Goal: Register for event/course

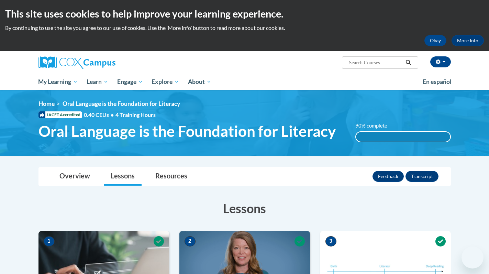
click at [359, 62] on input "Search..." at bounding box center [375, 62] width 55 height 8
type input "reading comprehension"
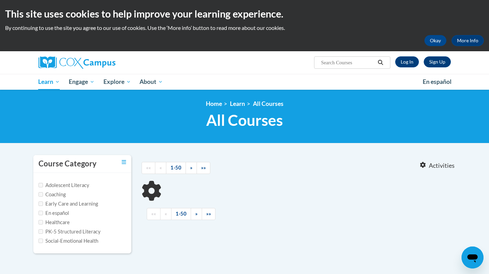
type input "reading comprehension"
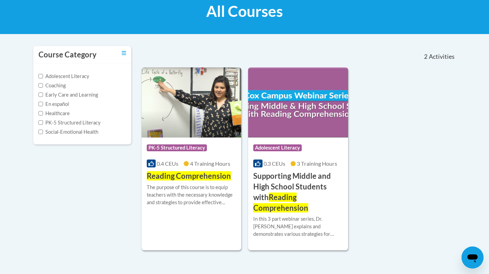
scroll to position [111, 0]
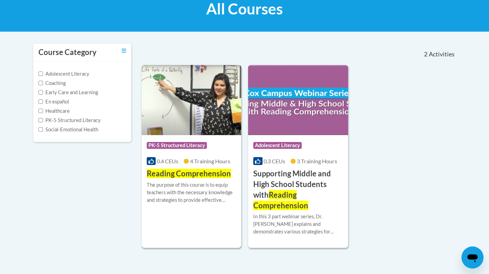
click at [185, 112] on img at bounding box center [192, 100] width 100 height 70
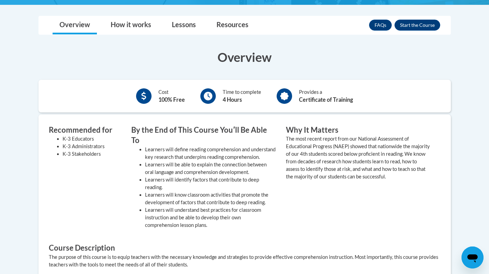
scroll to position [171, 0]
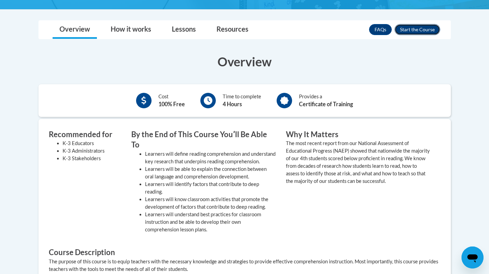
click at [412, 29] on button "Enroll" at bounding box center [418, 29] width 46 height 11
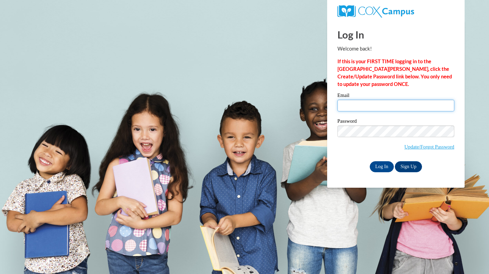
click at [360, 105] on input "Email" at bounding box center [396, 106] width 117 height 12
type input "vlopezrodr@waukesha.k12.wi.us"
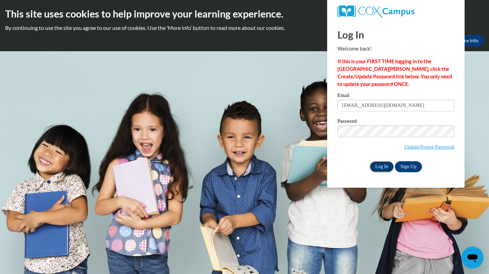
click at [378, 162] on input "Log In" at bounding box center [382, 166] width 24 height 11
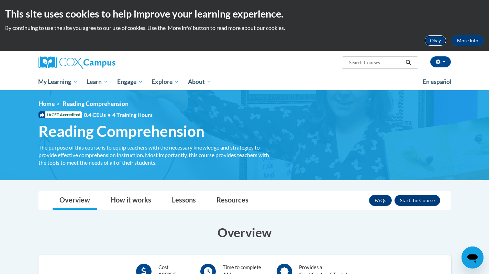
click at [437, 41] on button "Okay" at bounding box center [436, 40] width 22 height 11
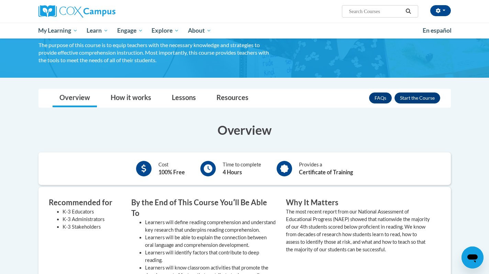
scroll to position [63, 0]
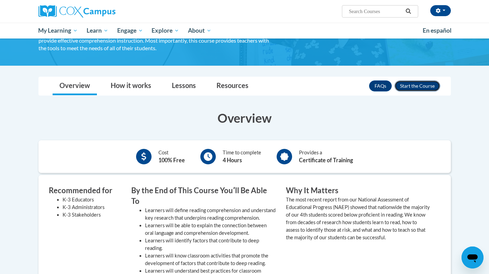
click at [416, 86] on button "Enroll" at bounding box center [418, 85] width 46 height 11
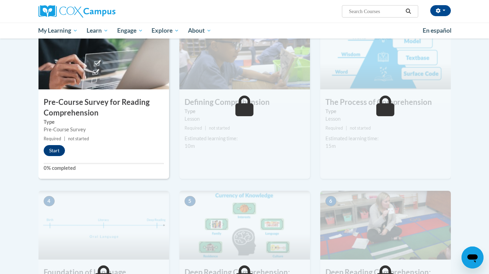
scroll to position [157, 0]
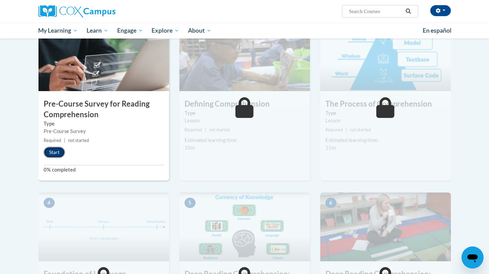
click at [55, 152] on button "Start" at bounding box center [54, 152] width 21 height 11
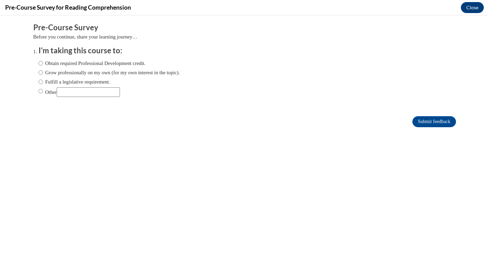
scroll to position [0, 0]
click at [39, 64] on input "Obtain required Professional Development credit." at bounding box center [41, 63] width 4 height 8
radio input "true"
click at [425, 120] on input "Submit feedback" at bounding box center [434, 121] width 43 height 11
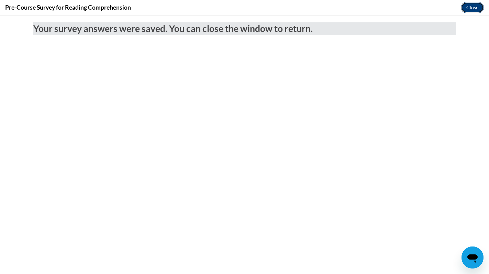
click at [473, 8] on button "Close" at bounding box center [472, 7] width 23 height 11
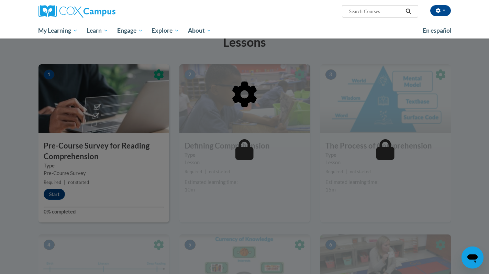
scroll to position [110, 0]
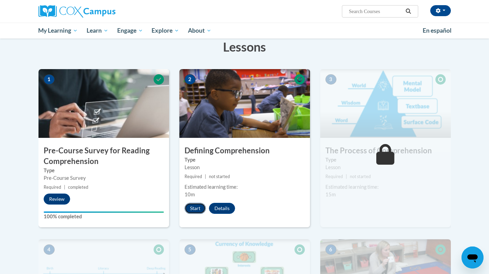
click at [199, 206] on button "Start" at bounding box center [195, 208] width 21 height 11
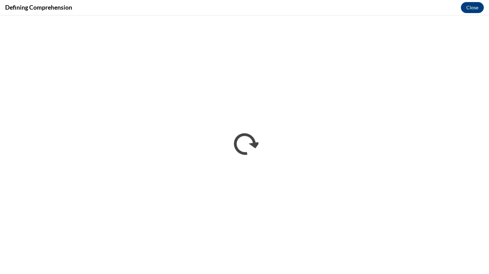
scroll to position [0, 0]
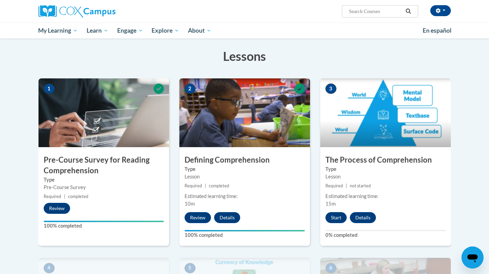
scroll to position [115, 0]
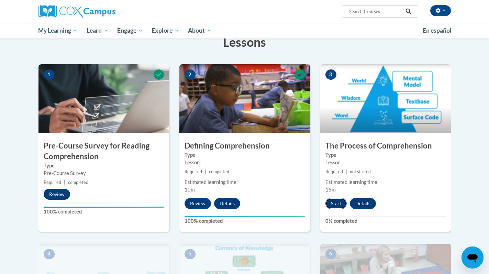
click at [331, 202] on button "Start" at bounding box center [336, 203] width 21 height 11
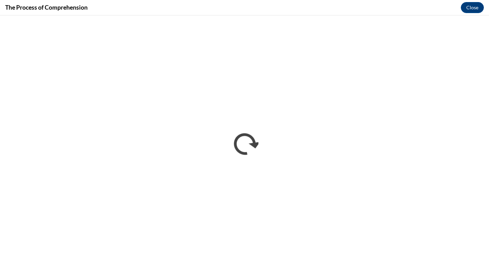
scroll to position [0, 0]
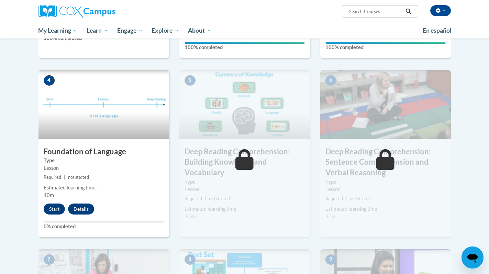
scroll to position [289, 0]
click at [53, 208] on button "Start" at bounding box center [54, 208] width 21 height 11
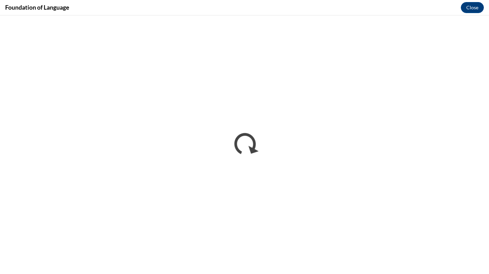
scroll to position [0, 0]
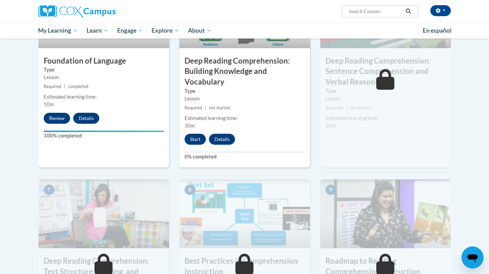
scroll to position [367, 0]
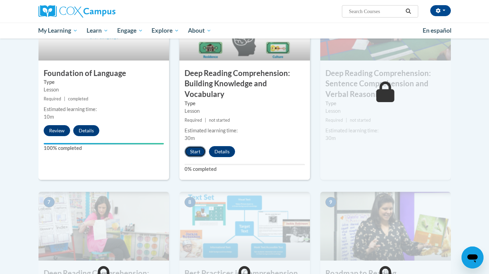
click at [197, 154] on button "Start" at bounding box center [195, 151] width 21 height 11
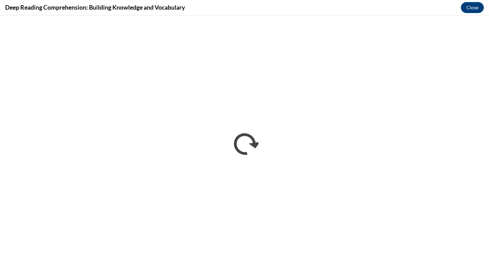
scroll to position [0, 0]
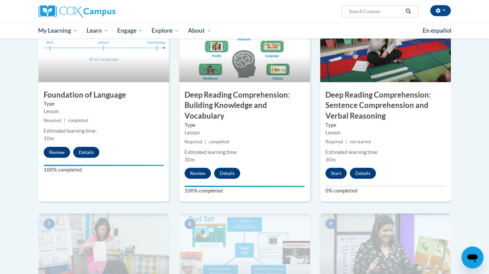
scroll to position [344, 0]
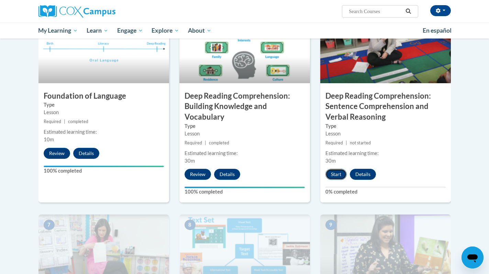
click at [336, 172] on button "Start" at bounding box center [336, 174] width 21 height 11
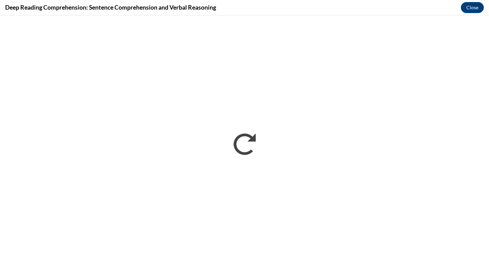
scroll to position [0, 0]
